Goal: Task Accomplishment & Management: Manage account settings

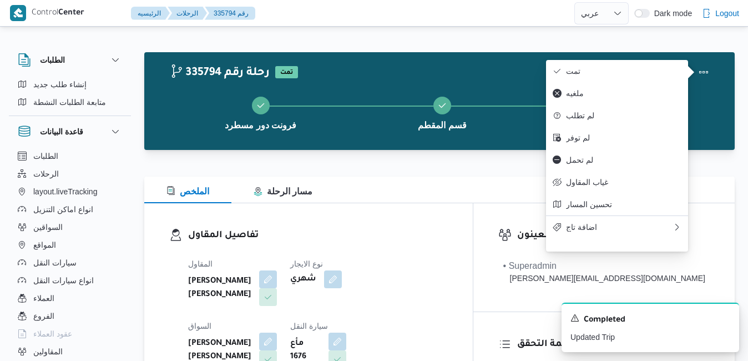
select select "ar"
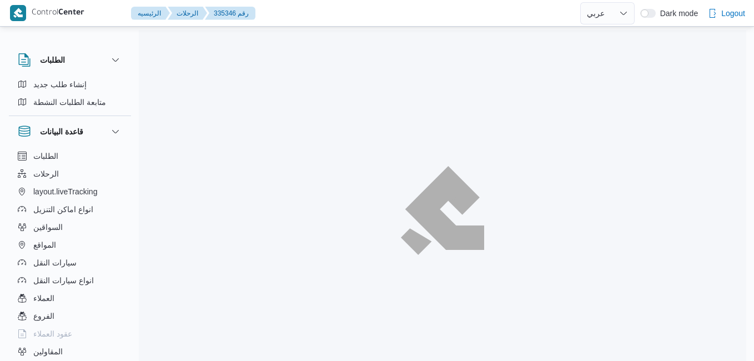
select select "ar"
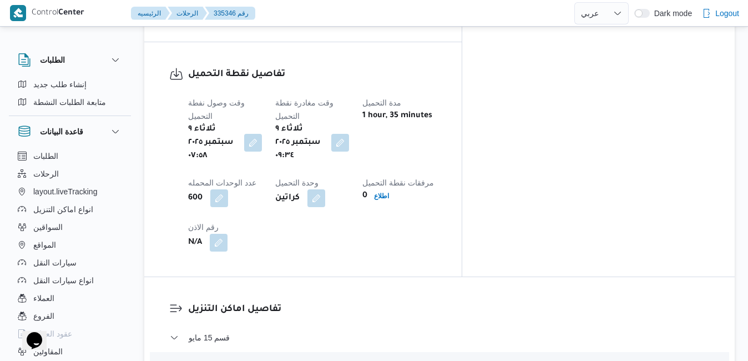
scroll to position [777, 0]
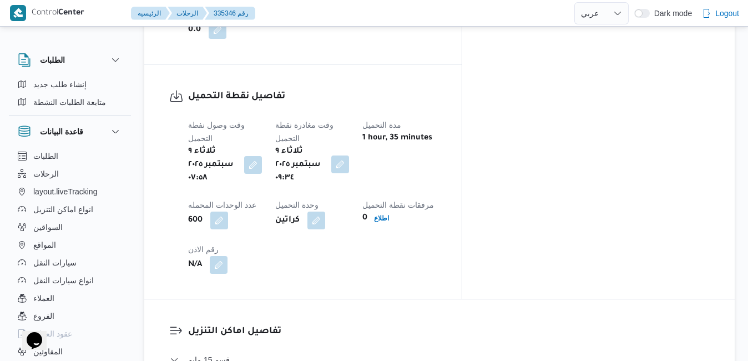
click at [349, 155] on button "button" at bounding box center [340, 164] width 18 height 18
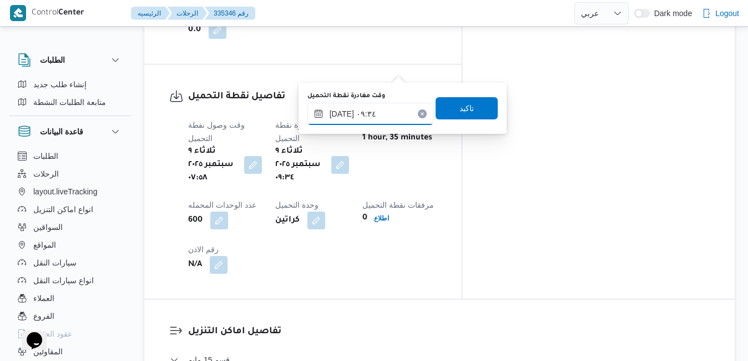
click at [375, 114] on input "٠٩/٠٩/٢٠٢٥ ٠٩:٣٤" at bounding box center [371, 114] width 126 height 22
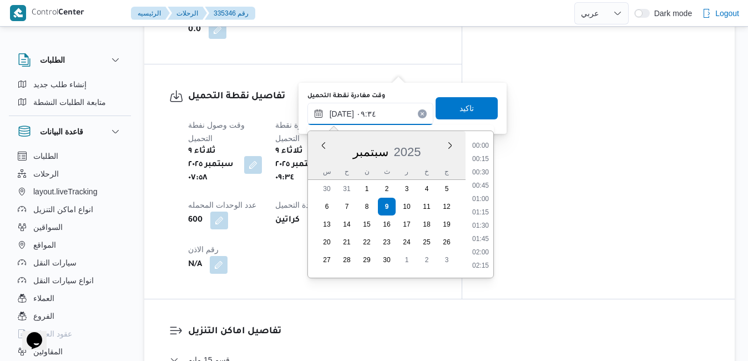
scroll to position [439, 0]
click at [484, 148] on li "08:15" at bounding box center [481, 146] width 26 height 11
type input "٠٩/٠٩/٢٠٢٥ ٠٨:١٥"
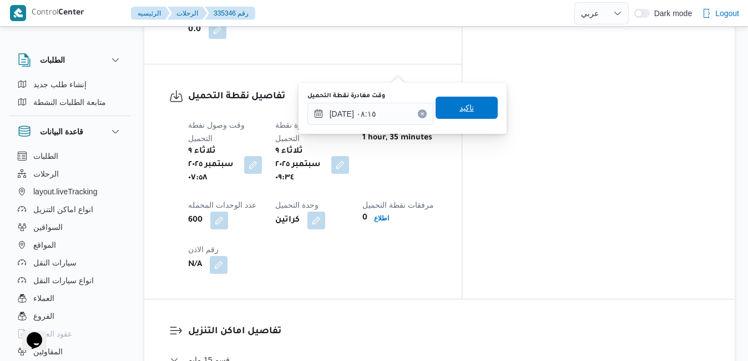
click at [465, 105] on span "تاكيد" at bounding box center [467, 107] width 14 height 13
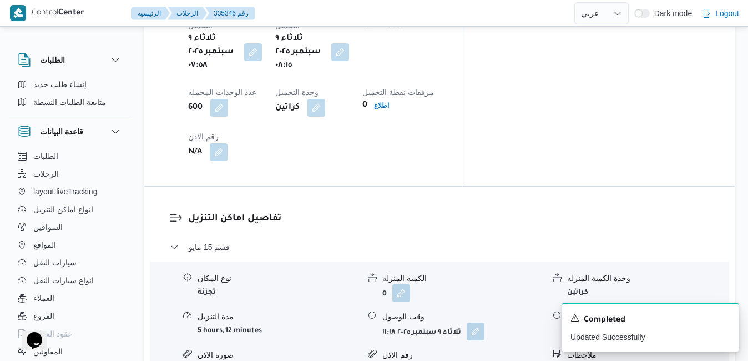
scroll to position [910, 0]
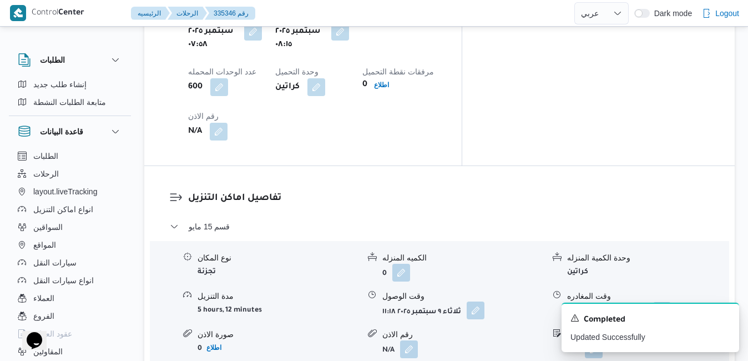
click at [475, 301] on button "button" at bounding box center [476, 310] width 18 height 18
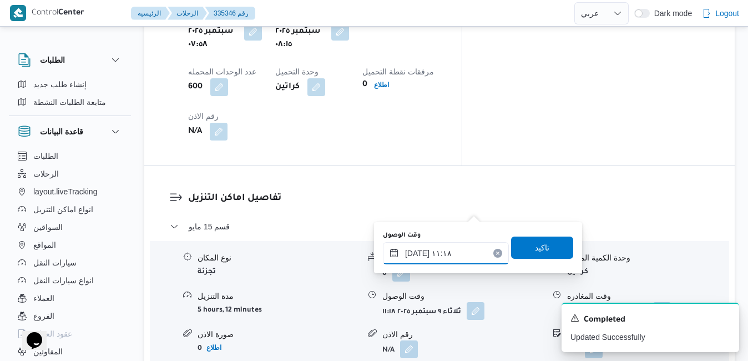
click at [443, 247] on input "٠٩/٠٩/٢٠٢٥ ١١:١٨" at bounding box center [446, 253] width 126 height 22
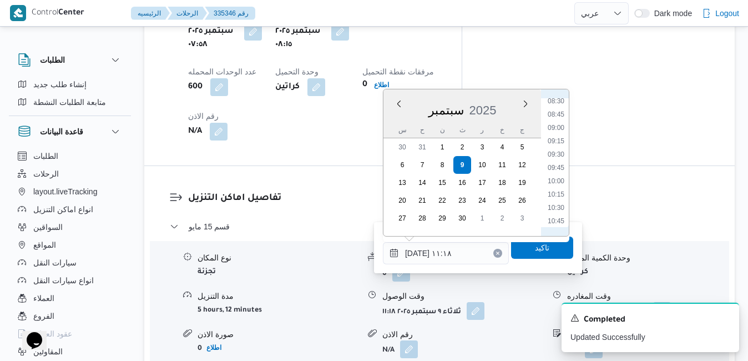
scroll to position [419, 0]
click at [559, 180] on li "09:15" at bounding box center [556, 177] width 26 height 11
type input "٠٩/٠٩/٢٠٢٥ ٠٩:١٥"
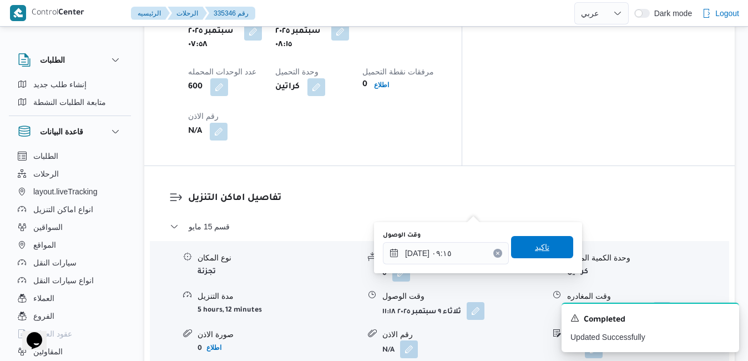
click at [535, 248] on span "تاكيد" at bounding box center [542, 246] width 14 height 13
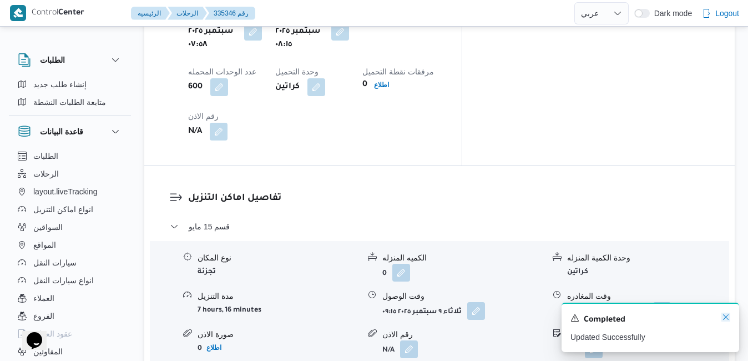
click at [726, 318] on icon "Dismiss toast" at bounding box center [726, 317] width 9 height 9
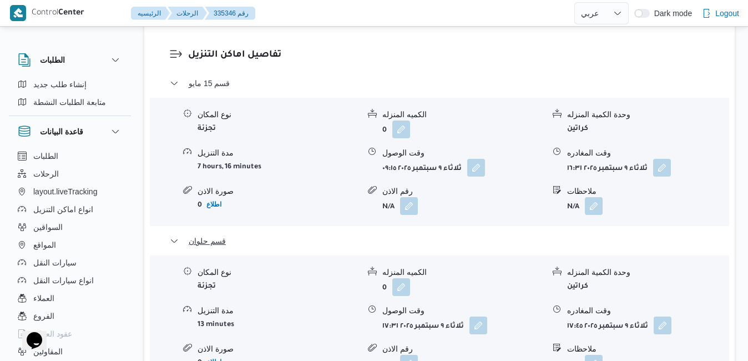
scroll to position [1155, 0]
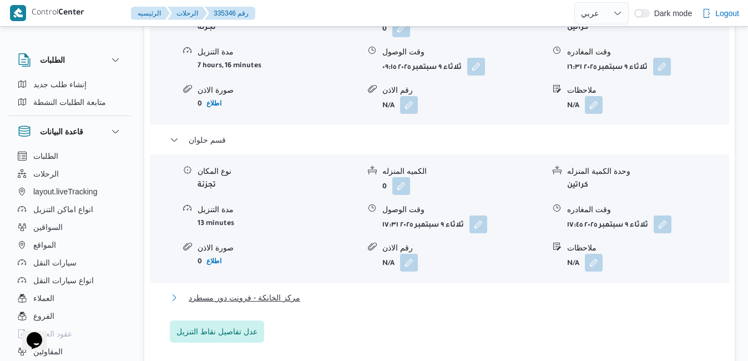
click at [570, 291] on button "مركز الخانكة - فرونت دور مسطرد" at bounding box center [440, 297] width 540 height 13
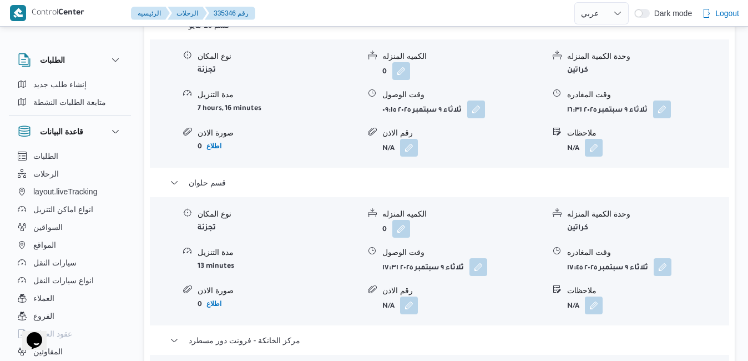
scroll to position [1110, 0]
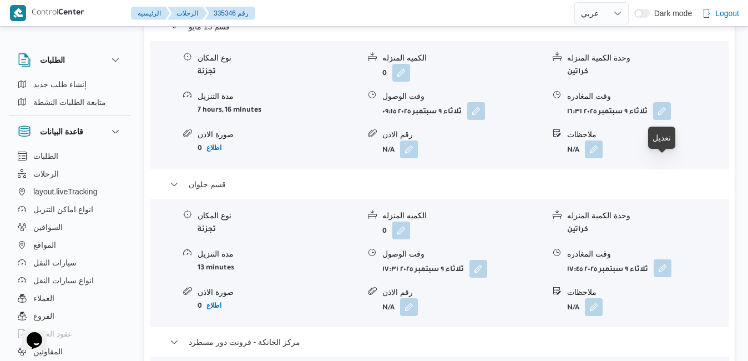
click at [666, 259] on button "button" at bounding box center [663, 268] width 18 height 18
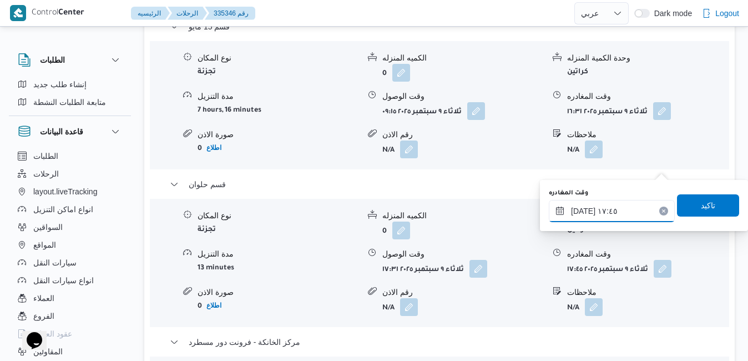
click at [600, 209] on input "٠٩/٠٩/٢٠٢٥ ١٧:٤٥" at bounding box center [612, 211] width 126 height 22
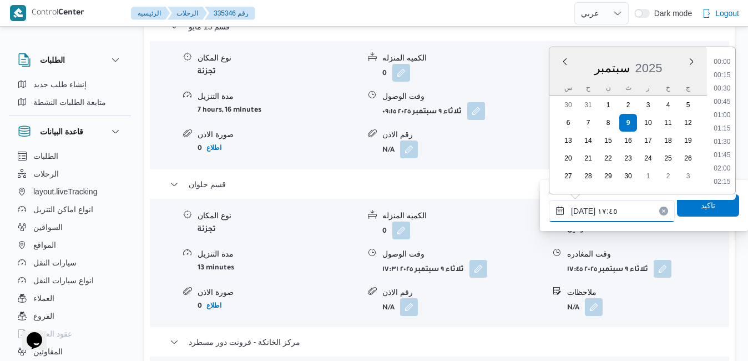
scroll to position [878, 0]
click at [724, 102] on li "17:15" at bounding box center [722, 102] width 26 height 11
type input "٠٩/٠٩/٢٠٢٥ ١٧:١٥"
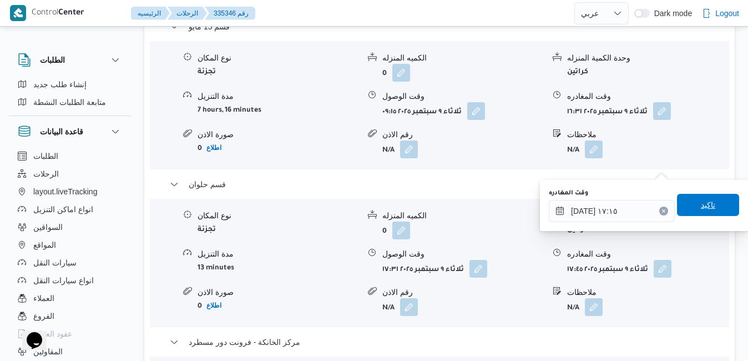
click at [707, 200] on span "تاكيد" at bounding box center [708, 205] width 62 height 22
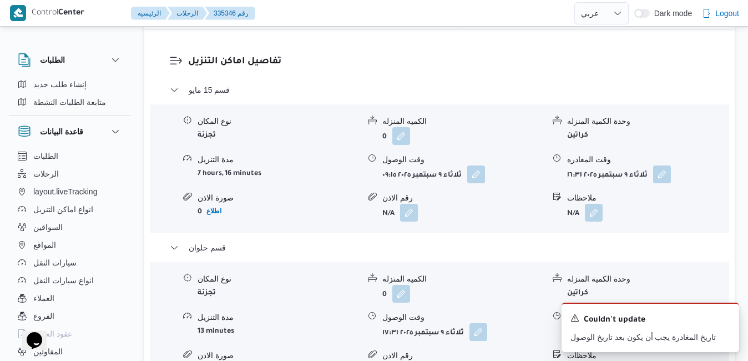
scroll to position [1066, 0]
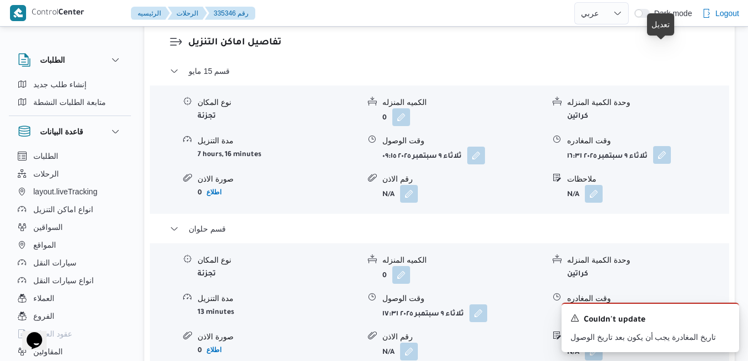
click at [662, 146] on button "button" at bounding box center [662, 155] width 18 height 18
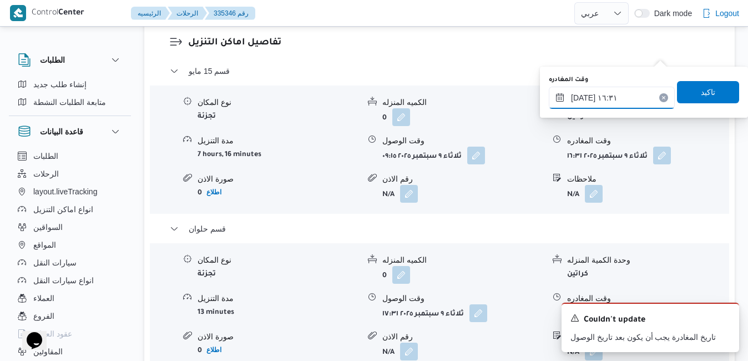
click at [606, 97] on input "٠٩/٠٩/٢٠٢٥ ١٦:٣١" at bounding box center [612, 98] width 126 height 22
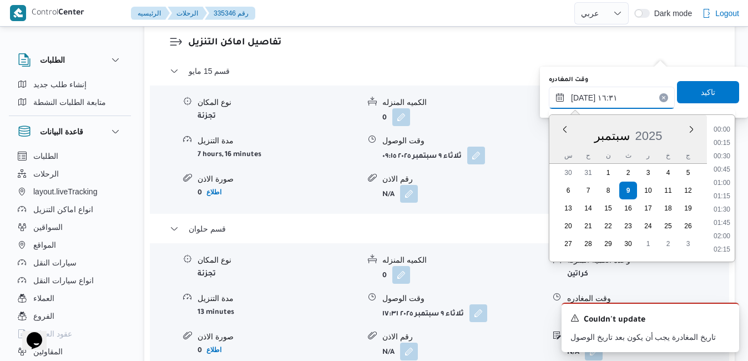
scroll to position [812, 0]
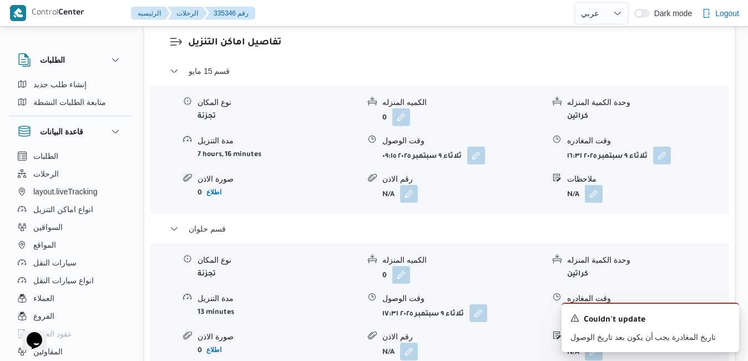
click at [526, 343] on form "N/A" at bounding box center [463, 352] width 162 height 18
click at [662, 146] on button "button" at bounding box center [662, 155] width 18 height 18
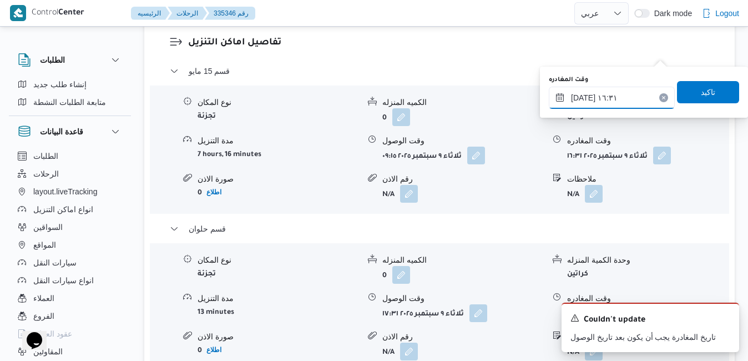
click at [627, 100] on input "٠٩/٠٩/٢٠٢٥ ١٦:٣١" at bounding box center [612, 98] width 126 height 22
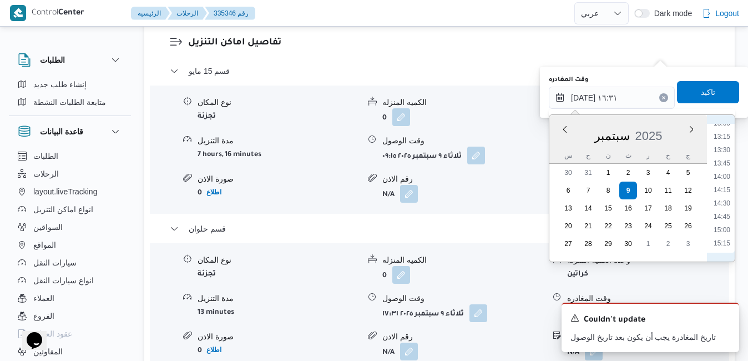
scroll to position [586, 0]
click at [720, 208] on li "12:30" at bounding box center [722, 209] width 26 height 11
type input "٠٩/٠٩/٢٠٢٥ ١٢:٣٠"
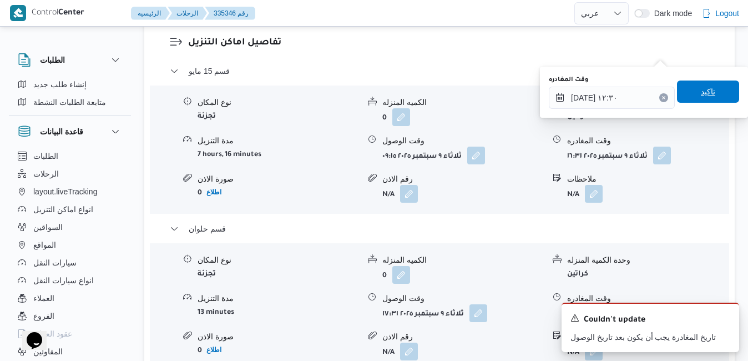
click at [718, 90] on span "تاكيد" at bounding box center [708, 91] width 62 height 22
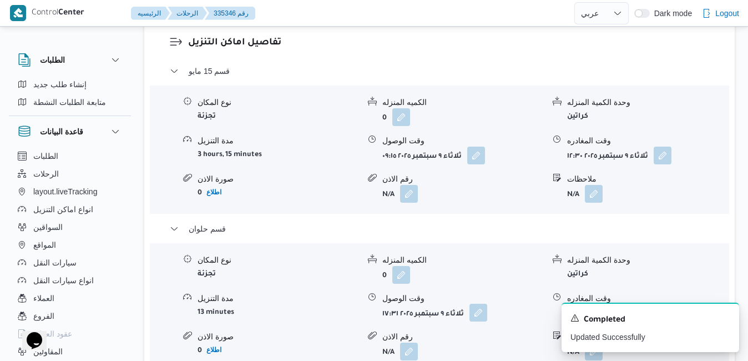
click at [478, 304] on button "button" at bounding box center [479, 313] width 18 height 18
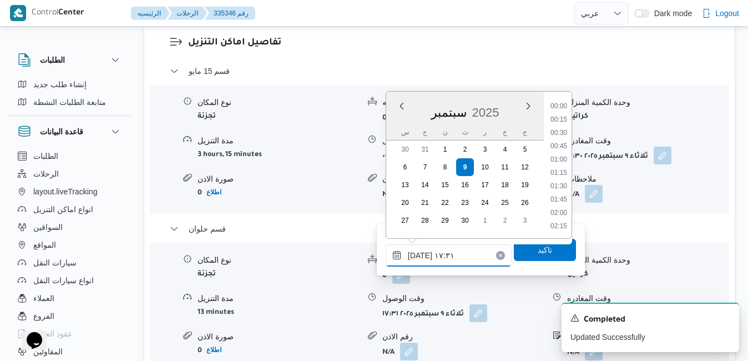
click at [431, 255] on input "٠٩/٠٩/٢٠٢٥ ١٧:٣١" at bounding box center [449, 255] width 126 height 22
click at [562, 158] on li "13:00" at bounding box center [559, 159] width 26 height 11
type input "٠٩/٠٩/٢٠٢٥ ١٣:٠٠"
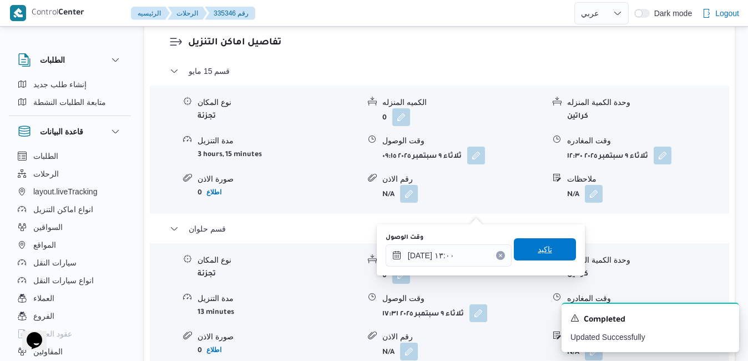
click at [538, 254] on span "تاكيد" at bounding box center [545, 249] width 14 height 13
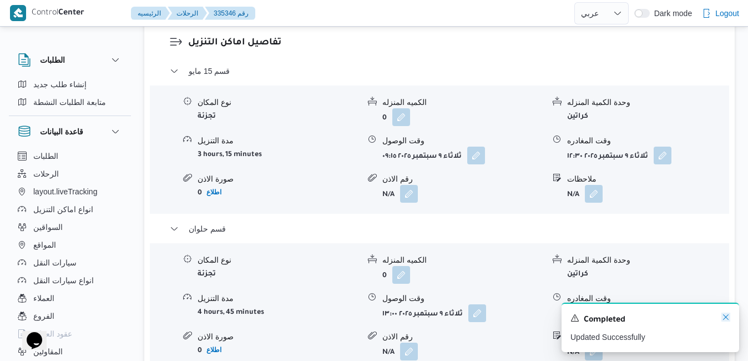
click at [726, 318] on icon "Dismiss toast" at bounding box center [726, 317] width 6 height 6
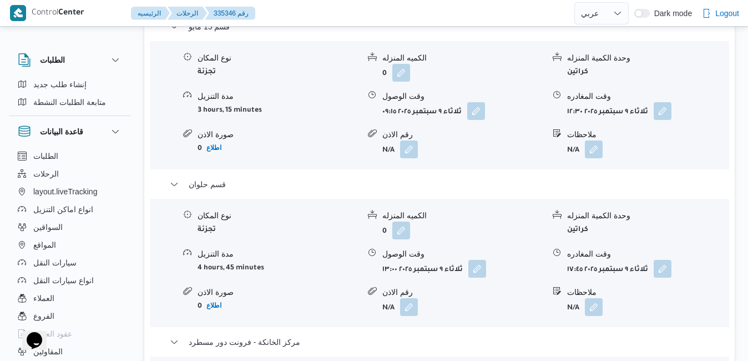
scroll to position [1088, 0]
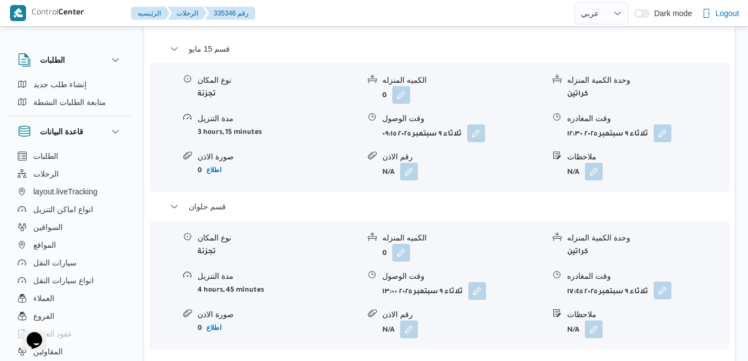
click at [659, 281] on button "button" at bounding box center [663, 290] width 18 height 18
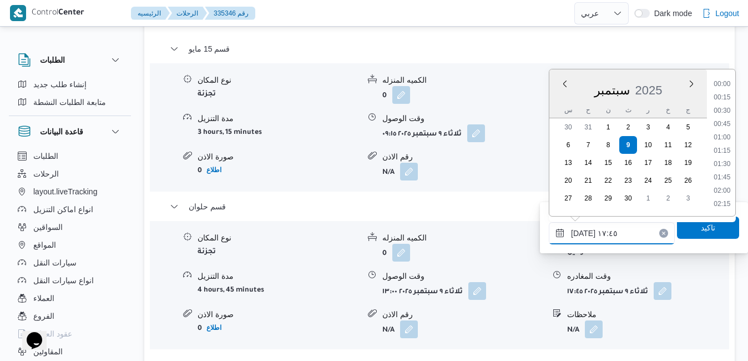
click at [600, 239] on input "٠٩/٠٩/٢٠٢٥ ١٧:٤٥" at bounding box center [612, 233] width 126 height 22
click at [724, 123] on li "17:15" at bounding box center [722, 124] width 26 height 11
type input "٠٩/٠٩/٢٠٢٥ ١٧:١٥"
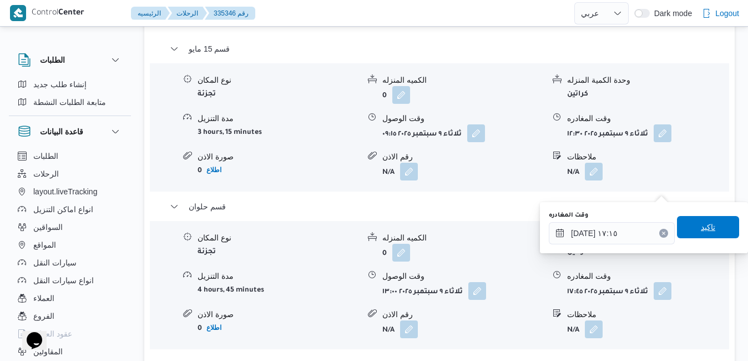
click at [687, 229] on span "تاكيد" at bounding box center [708, 227] width 62 height 22
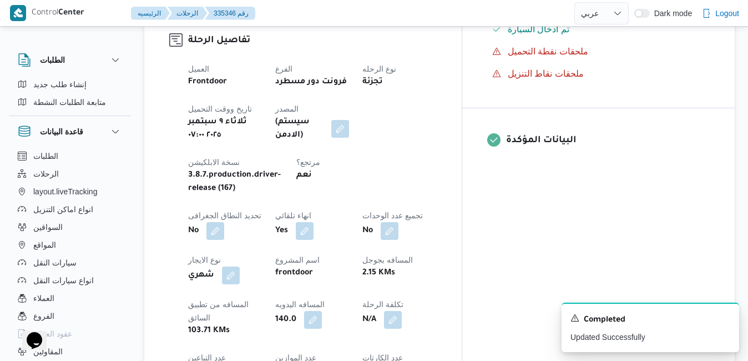
scroll to position [0, 0]
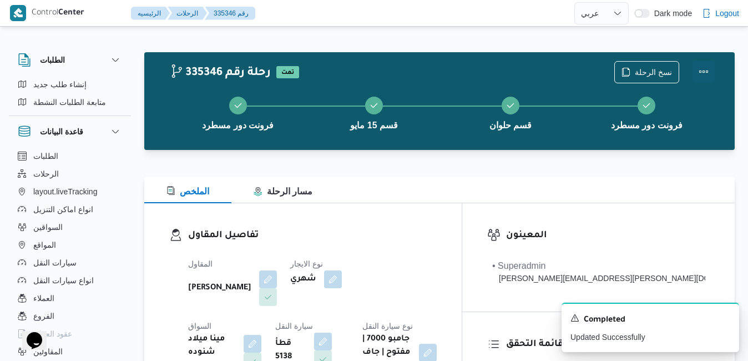
click at [699, 74] on button "Actions" at bounding box center [704, 72] width 22 height 22
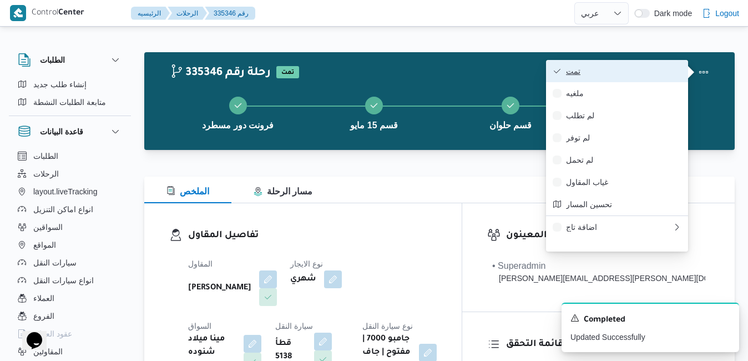
click at [637, 75] on span "تمت" at bounding box center [623, 71] width 115 height 9
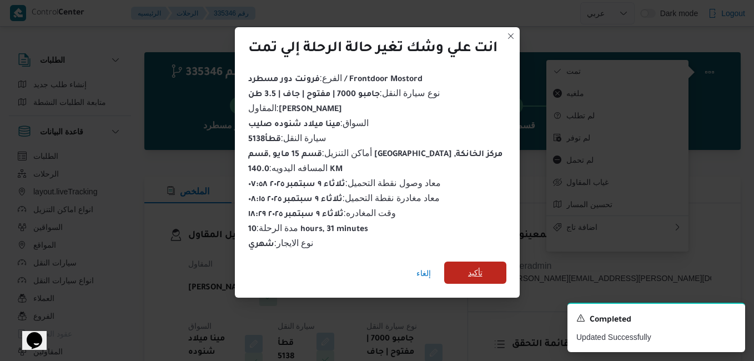
click at [486, 275] on span "تأكيد" at bounding box center [475, 272] width 62 height 22
